Goal: Transaction & Acquisition: Purchase product/service

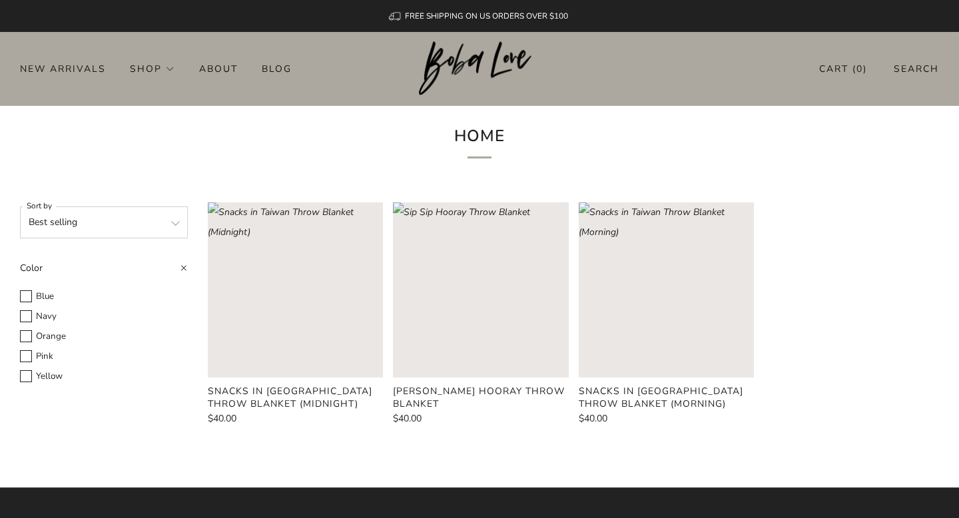
click at [307, 290] on rect "Loading image: Snacks in Taiwan Throw Blanket (Midnight)" at bounding box center [295, 289] width 175 height 175
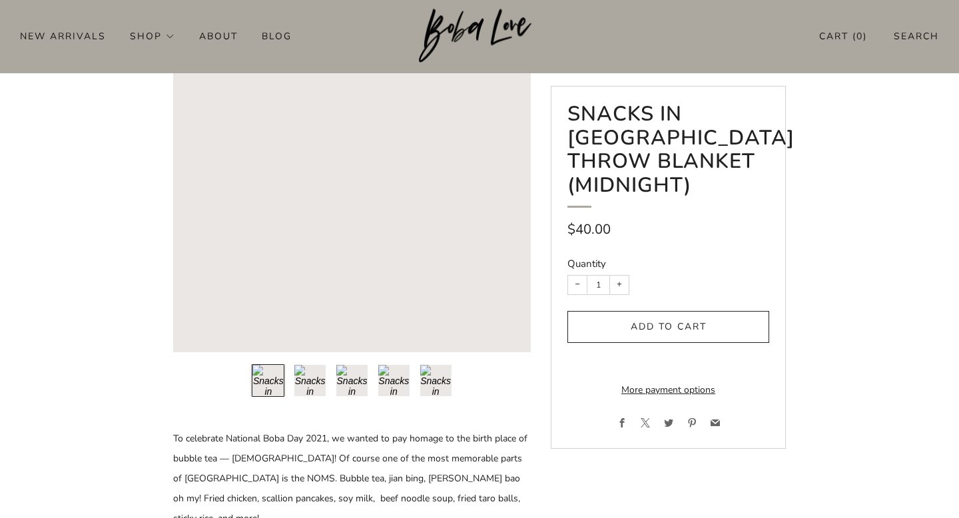
scroll to position [132, 0]
click at [310, 380] on button "Load image into Gallery viewer, 2\a" at bounding box center [310, 380] width 33 height 33
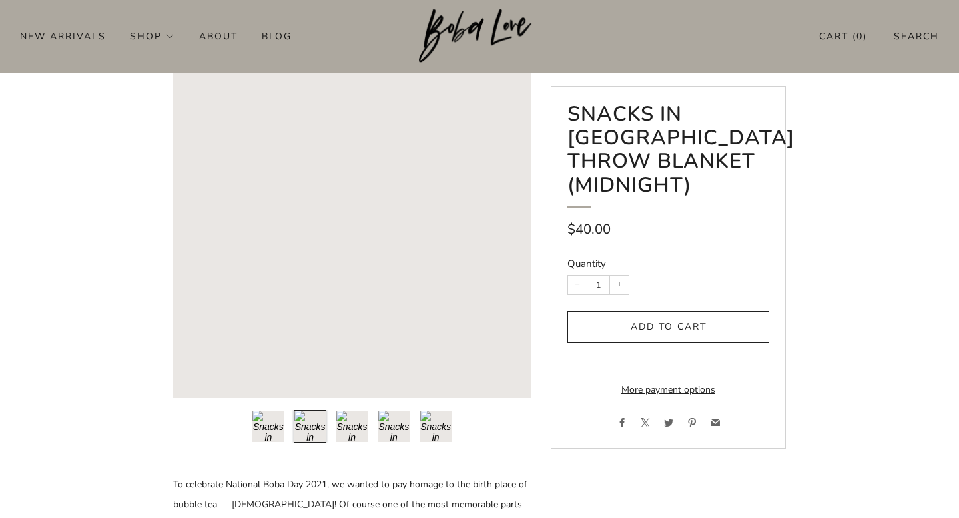
scroll to position [73, 0]
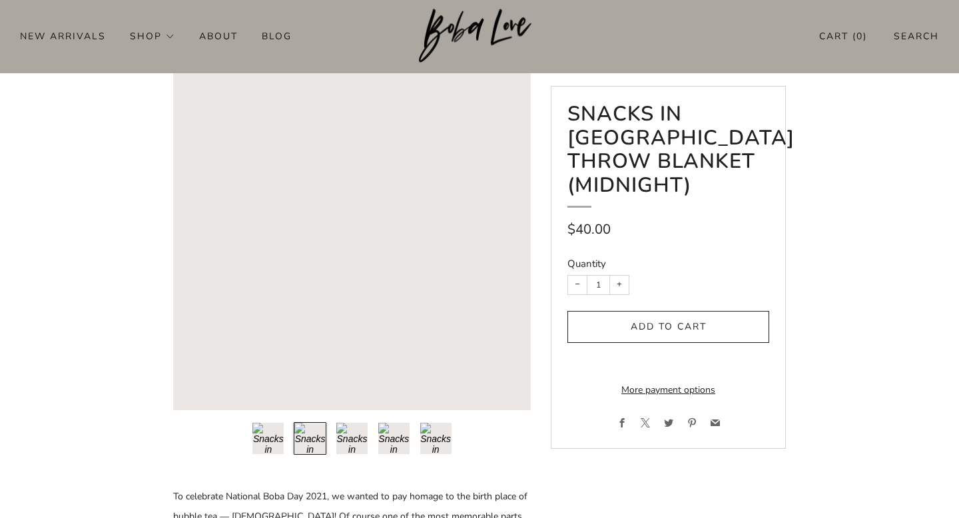
click at [355, 426] on button "Load image into Gallery viewer, 3\a" at bounding box center [352, 438] width 33 height 33
click at [394, 442] on button "Load image into Gallery viewer, 4\a" at bounding box center [394, 438] width 33 height 33
click at [420, 436] on button "Load image into Gallery viewer, 5\a" at bounding box center [436, 438] width 33 height 33
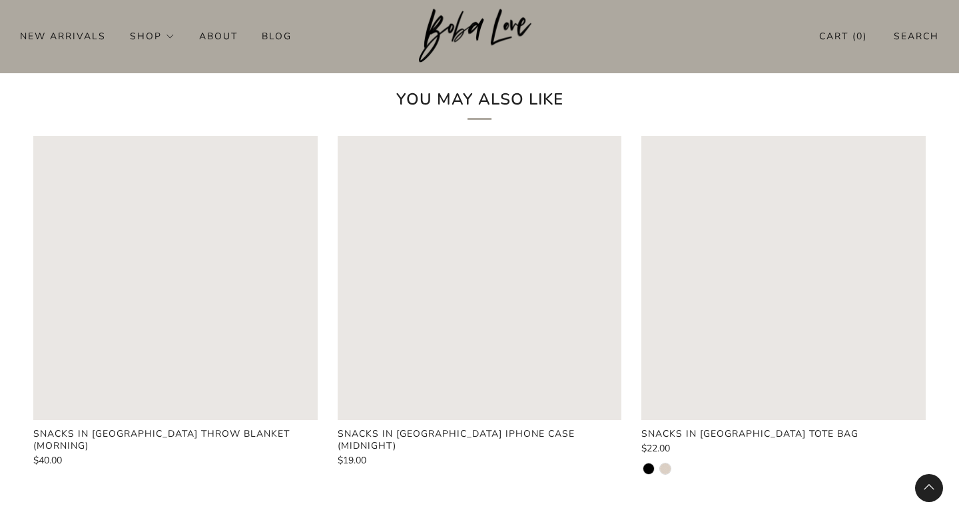
scroll to position [915, 0]
